Goal: Information Seeking & Learning: Check status

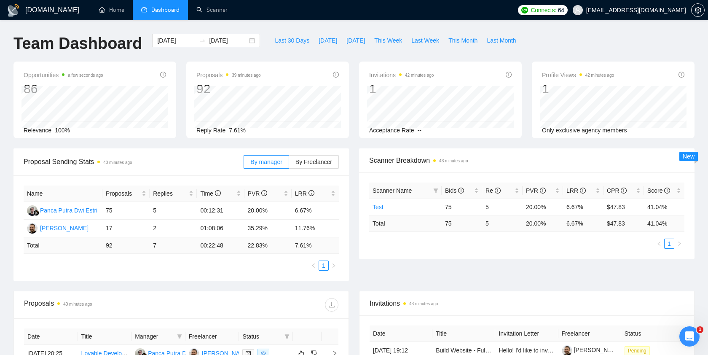
click at [419, 228] on td "Total" at bounding box center [405, 223] width 72 height 16
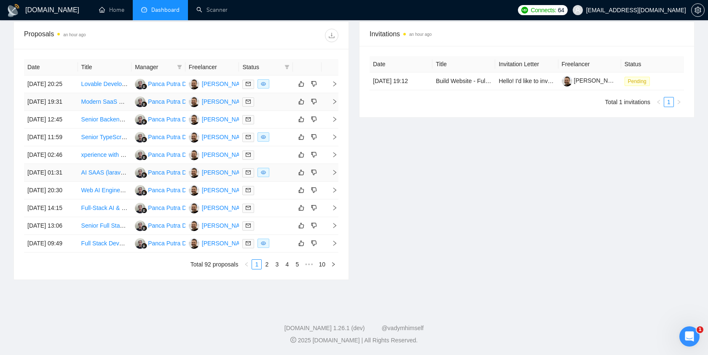
scroll to position [349, 0]
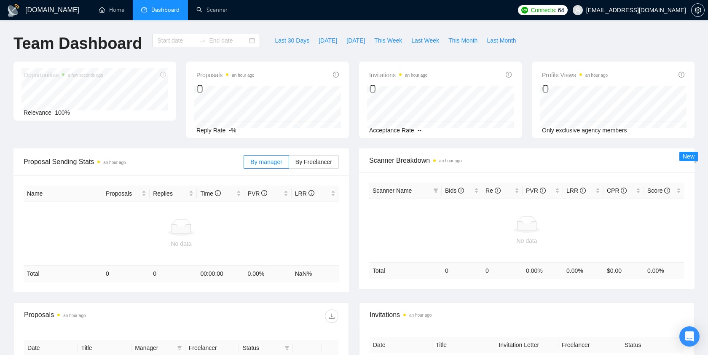
type input "[DATE]"
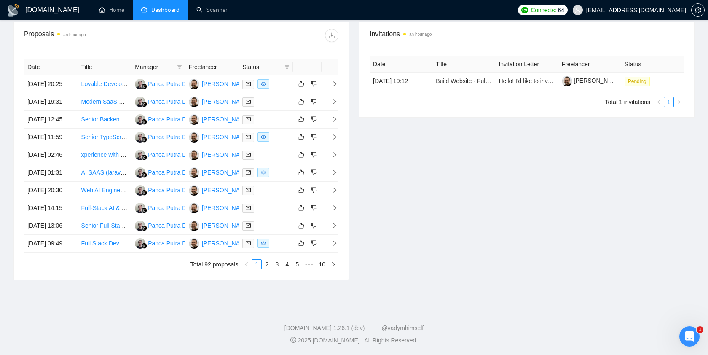
scroll to position [349, 0]
click at [267, 263] on link "2" at bounding box center [266, 263] width 9 height 9
click at [277, 265] on link "3" at bounding box center [276, 263] width 9 height 9
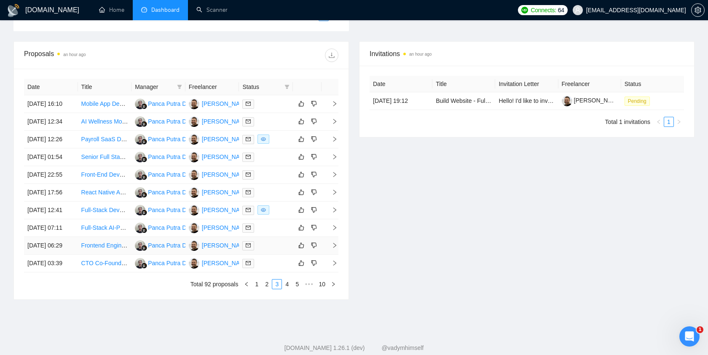
scroll to position [267, 0]
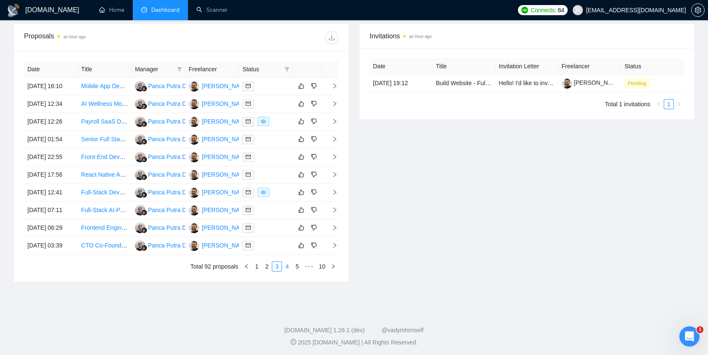
click at [287, 271] on link "4" at bounding box center [286, 266] width 9 height 9
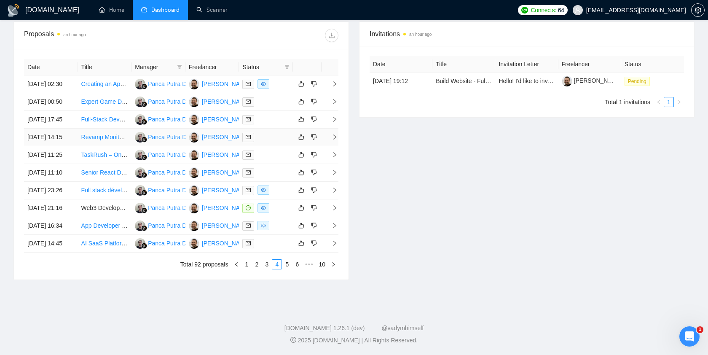
scroll to position [349, 0]
click at [287, 264] on link "5" at bounding box center [286, 263] width 9 height 9
click at [268, 265] on link "4" at bounding box center [266, 263] width 9 height 9
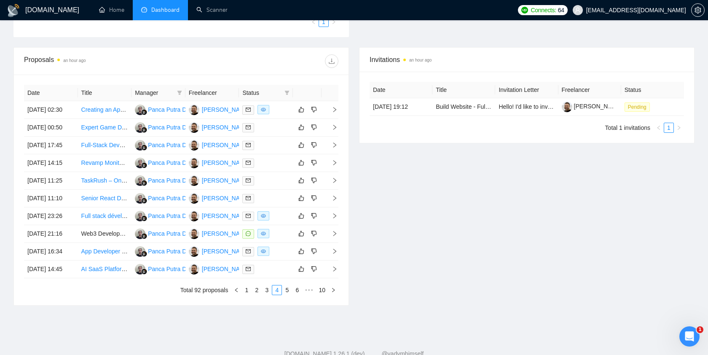
scroll to position [0, 0]
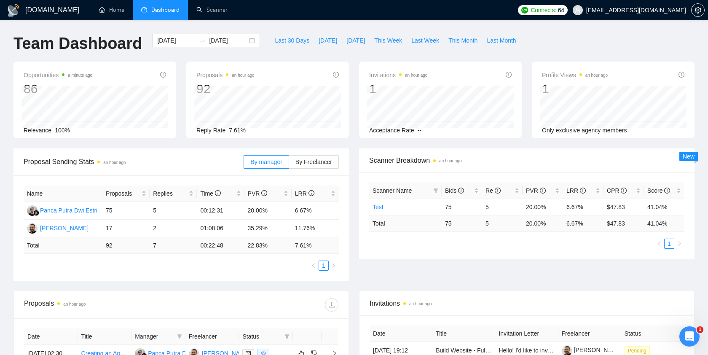
click at [166, 9] on span "Dashboard" at bounding box center [165, 9] width 28 height 7
